Goal: Transaction & Acquisition: Obtain resource

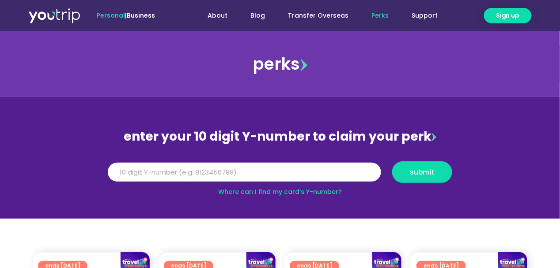
click at [254, 191] on link "Where can I find my card’s Y-number?" at bounding box center [280, 192] width 124 height 9
click at [157, 169] on input "Y Number" at bounding box center [244, 172] width 273 height 19
click at [429, 172] on span "submit" at bounding box center [422, 172] width 25 height 7
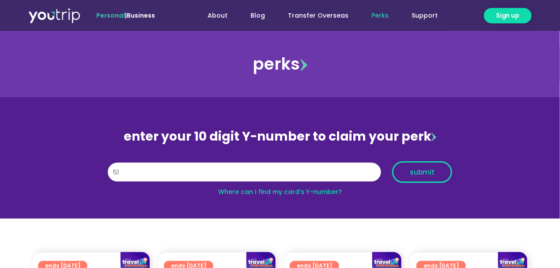
type input "5"
type input "8160321570"
click at [419, 176] on span "submit" at bounding box center [422, 172] width 25 height 7
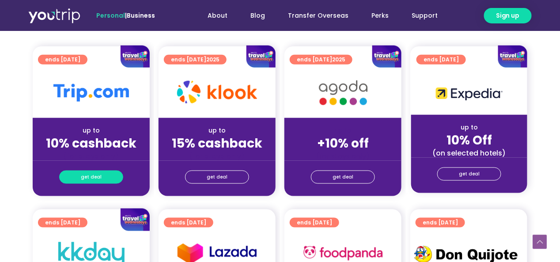
scroll to position [221, 0]
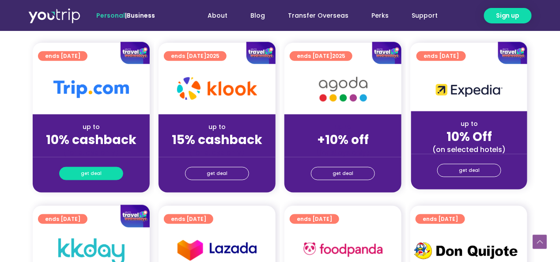
click at [106, 175] on link "get deal" at bounding box center [91, 173] width 64 height 13
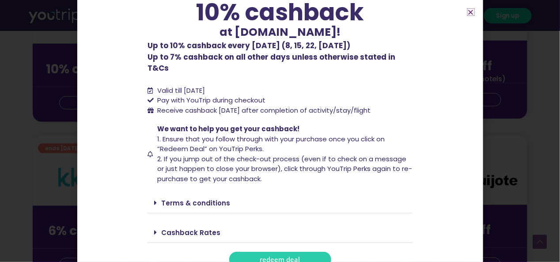
scroll to position [308, 0]
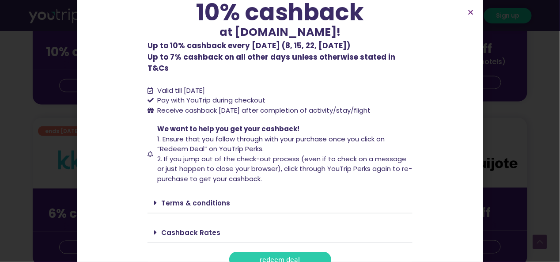
click at [285, 256] on span "redeem deal" at bounding box center [280, 259] width 40 height 7
